Goal: Task Accomplishment & Management: Manage account settings

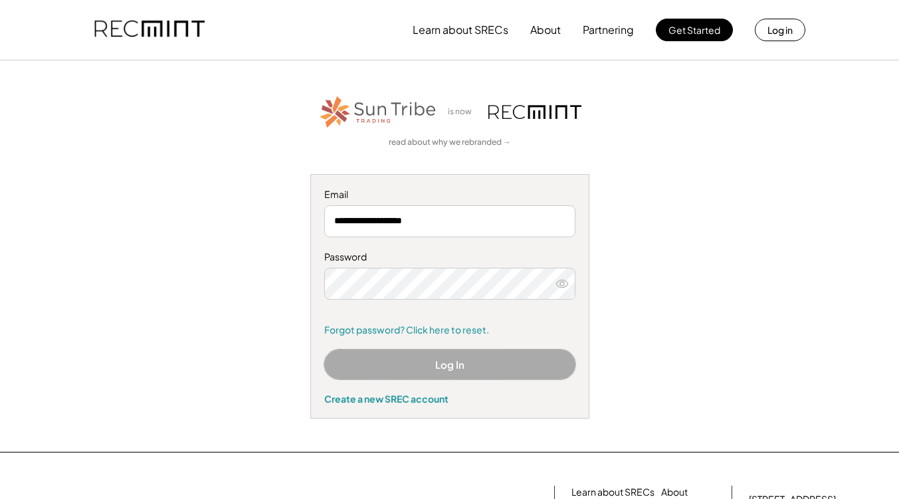
click at [427, 359] on button "Log In" at bounding box center [449, 364] width 251 height 30
click at [466, 369] on button "Log In" at bounding box center [449, 364] width 251 height 30
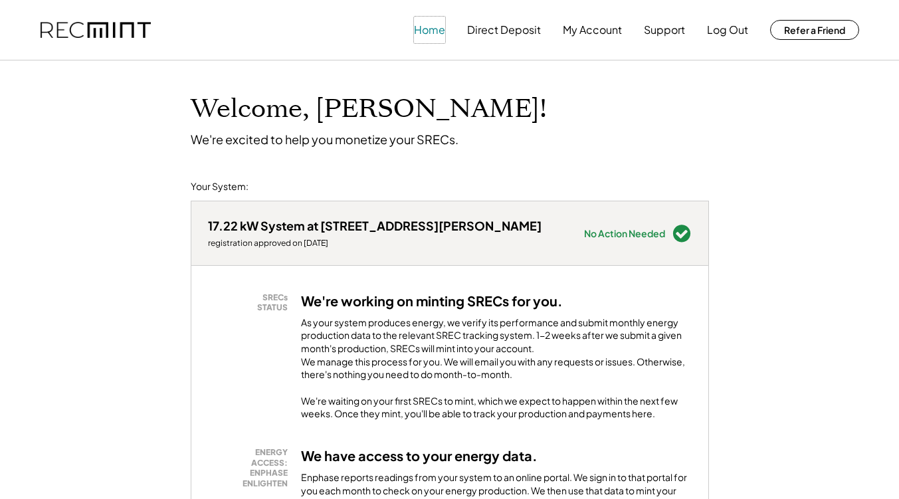
click at [432, 22] on button "Home" at bounding box center [429, 30] width 31 height 27
click at [593, 39] on button "My Account" at bounding box center [592, 30] width 59 height 27
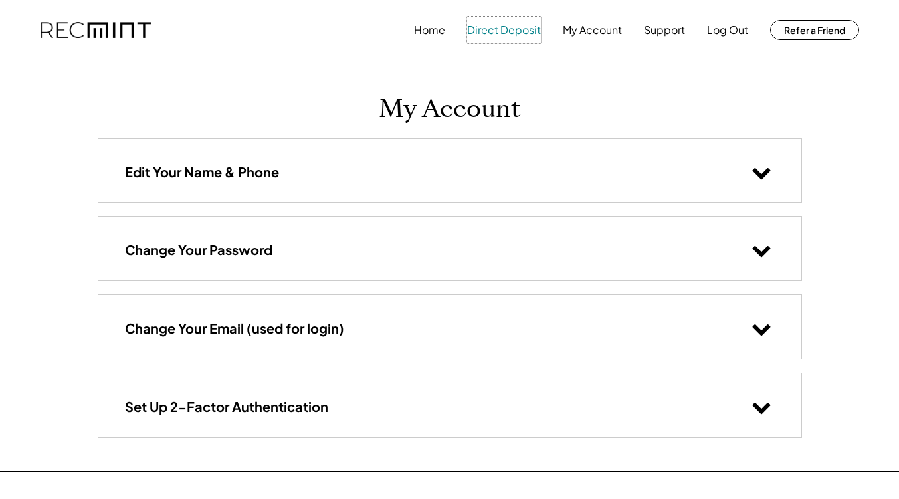
click at [516, 25] on button "Direct Deposit" at bounding box center [504, 30] width 74 height 27
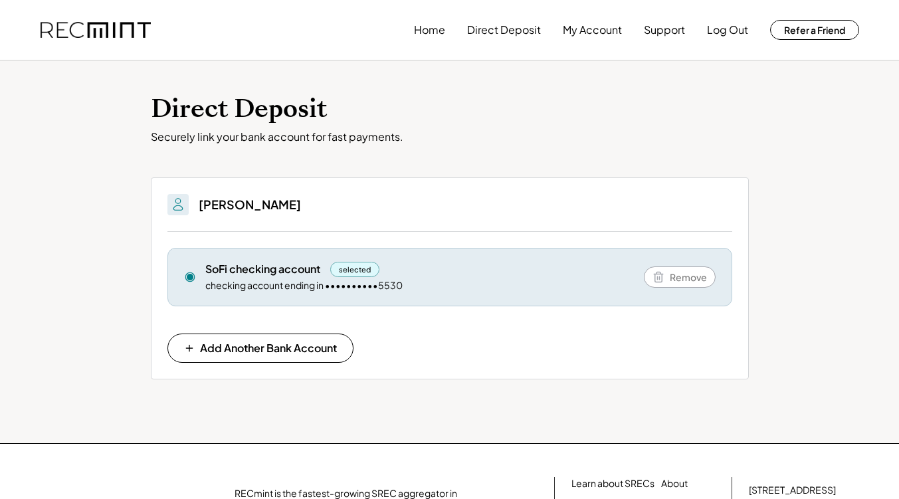
click at [410, 21] on div "Home Direct Deposit My Account Support Log Out Refer a Friend" at bounding box center [450, 30] width 850 height 60
click at [415, 32] on button "Home" at bounding box center [429, 30] width 31 height 27
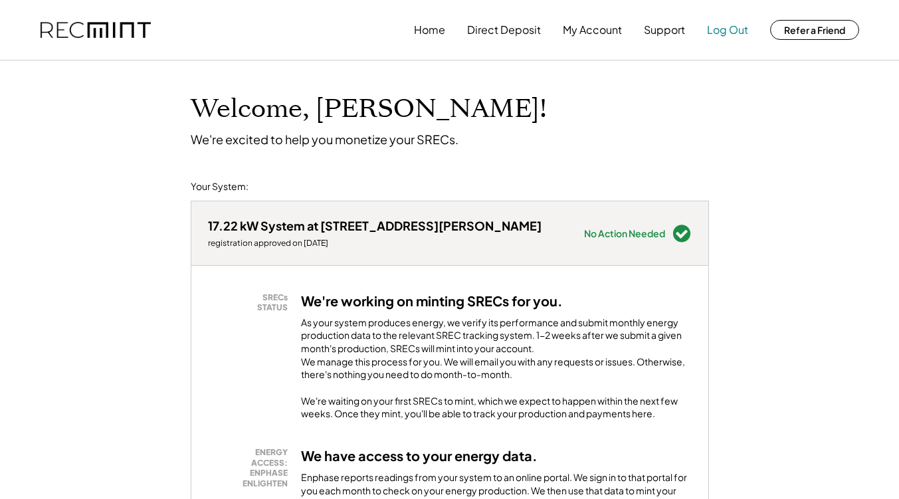
click at [724, 28] on button "Log Out" at bounding box center [727, 30] width 41 height 27
